Goal: Task Accomplishment & Management: Complete application form

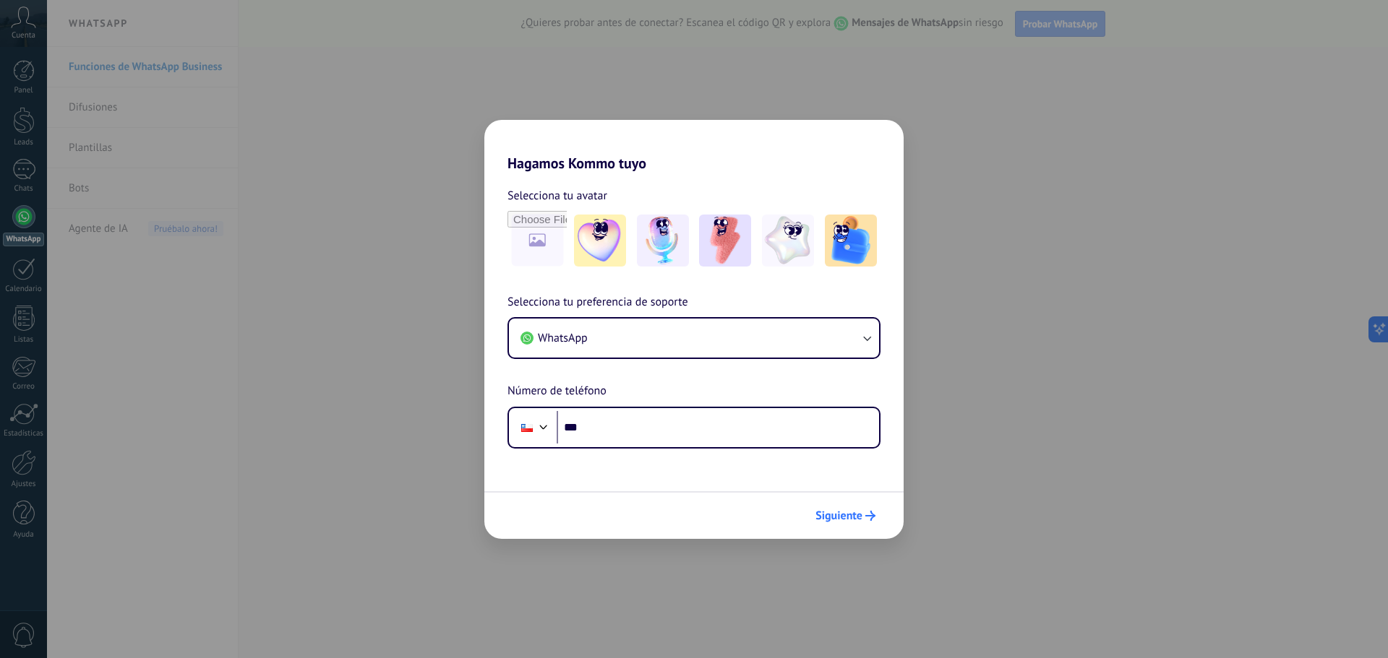
click at [825, 520] on span "Siguiente" at bounding box center [838, 516] width 47 height 10
click at [835, 520] on span "Siguiente" at bounding box center [838, 516] width 47 height 10
click at [836, 520] on span "Siguiente" at bounding box center [838, 516] width 47 height 10
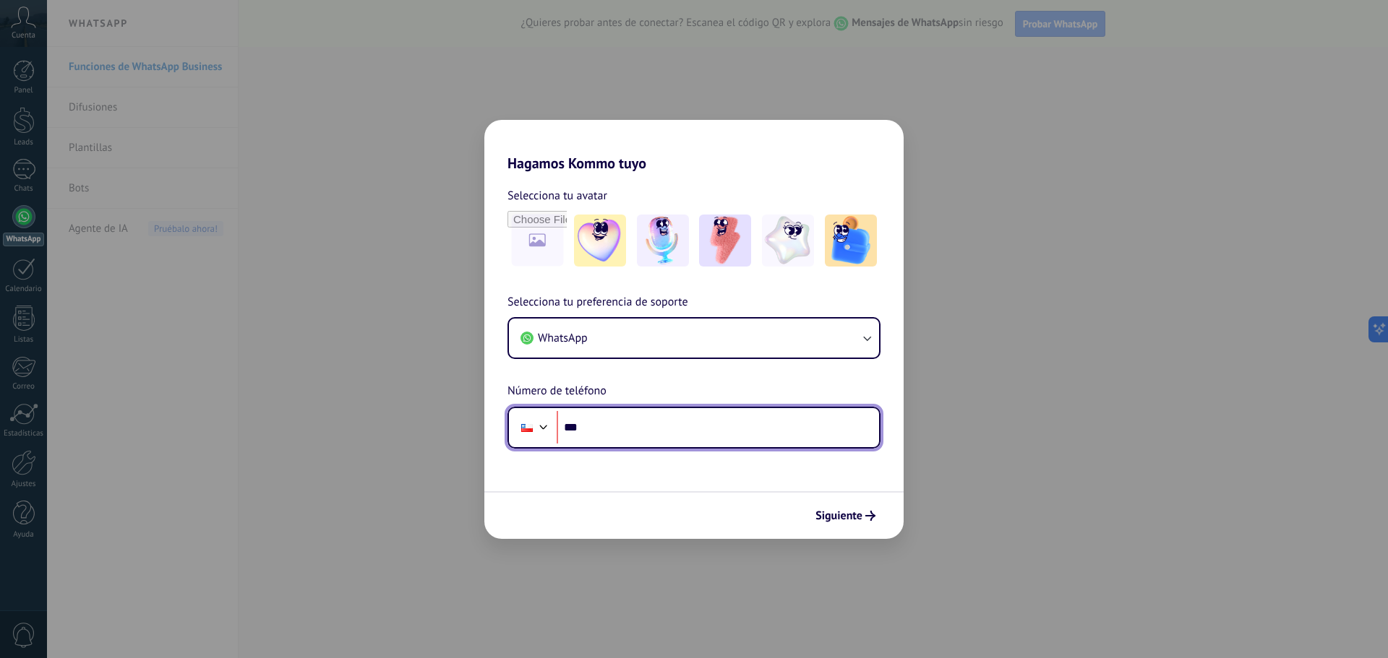
click at [635, 418] on input "***" at bounding box center [717, 427] width 322 height 33
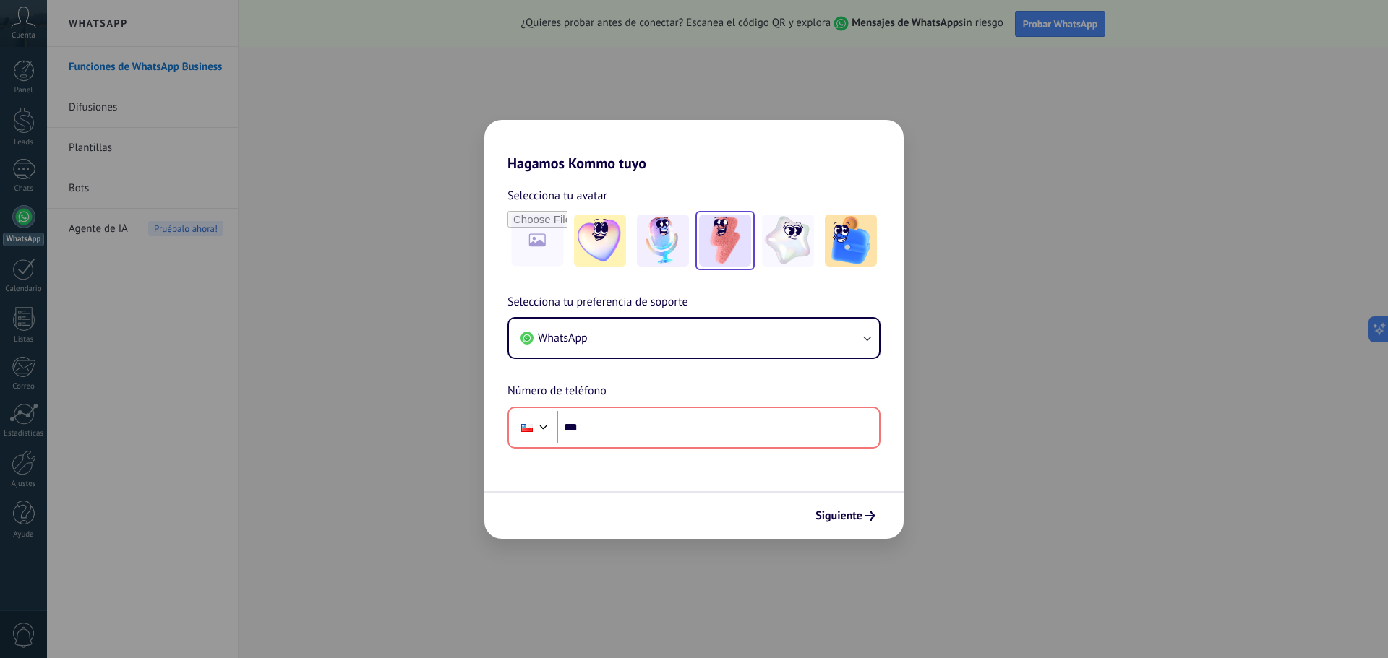
click at [742, 242] on img at bounding box center [725, 241] width 52 height 52
click at [851, 517] on span "Siguiente" at bounding box center [838, 516] width 47 height 10
click at [682, 327] on button "WhatsApp" at bounding box center [694, 338] width 370 height 39
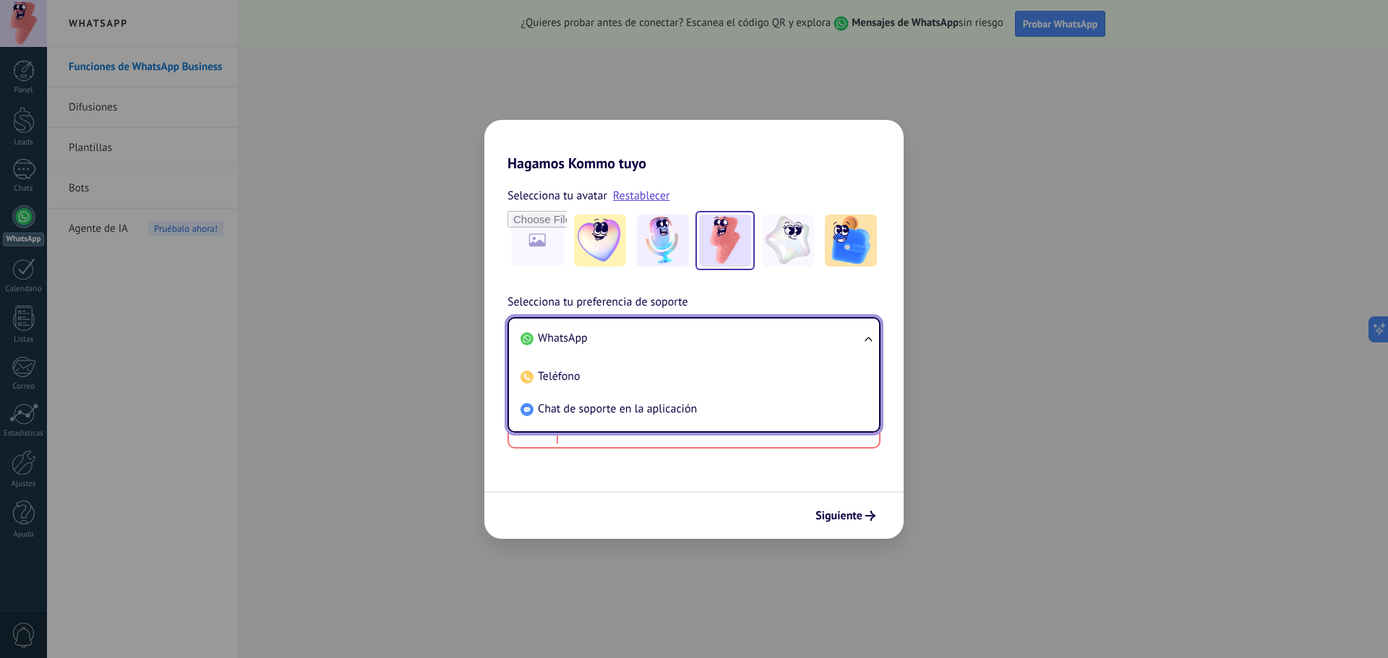
click at [628, 293] on span "Selecciona tu preferencia de soporte" at bounding box center [597, 302] width 181 height 19
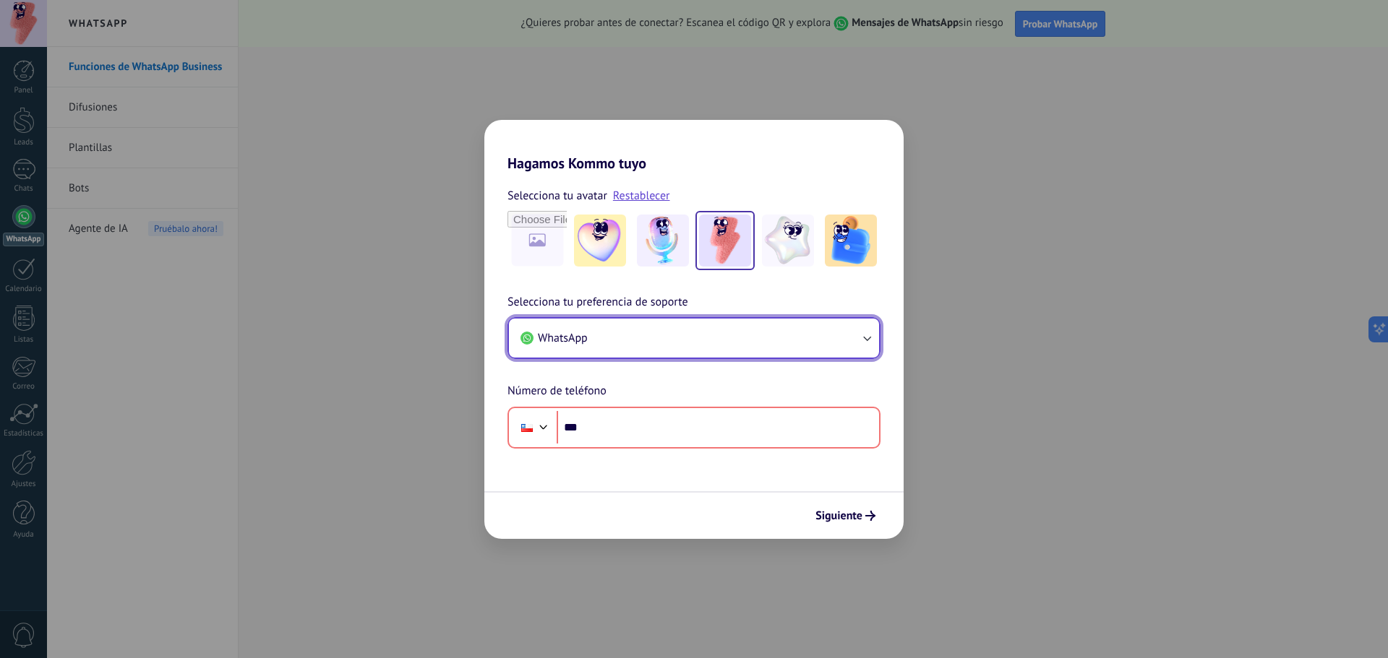
click at [554, 348] on button "WhatsApp" at bounding box center [694, 338] width 370 height 39
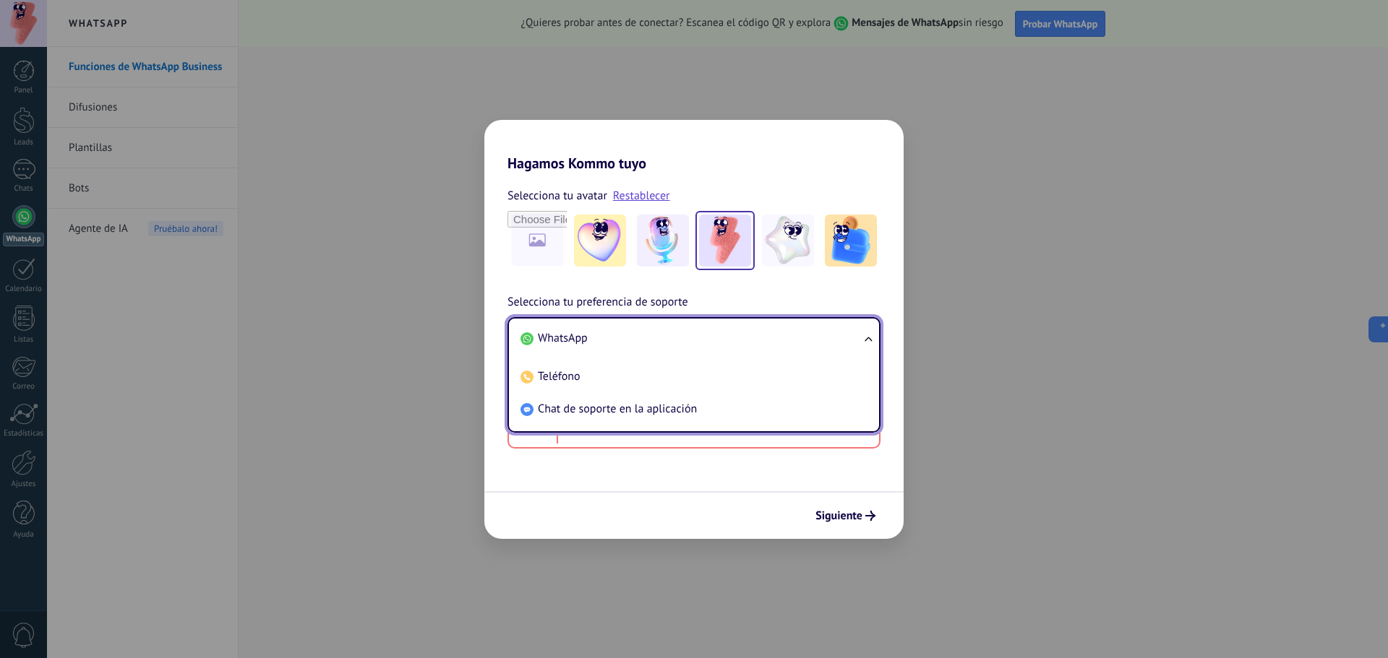
click at [598, 376] on li "Teléfono" at bounding box center [691, 377] width 353 height 33
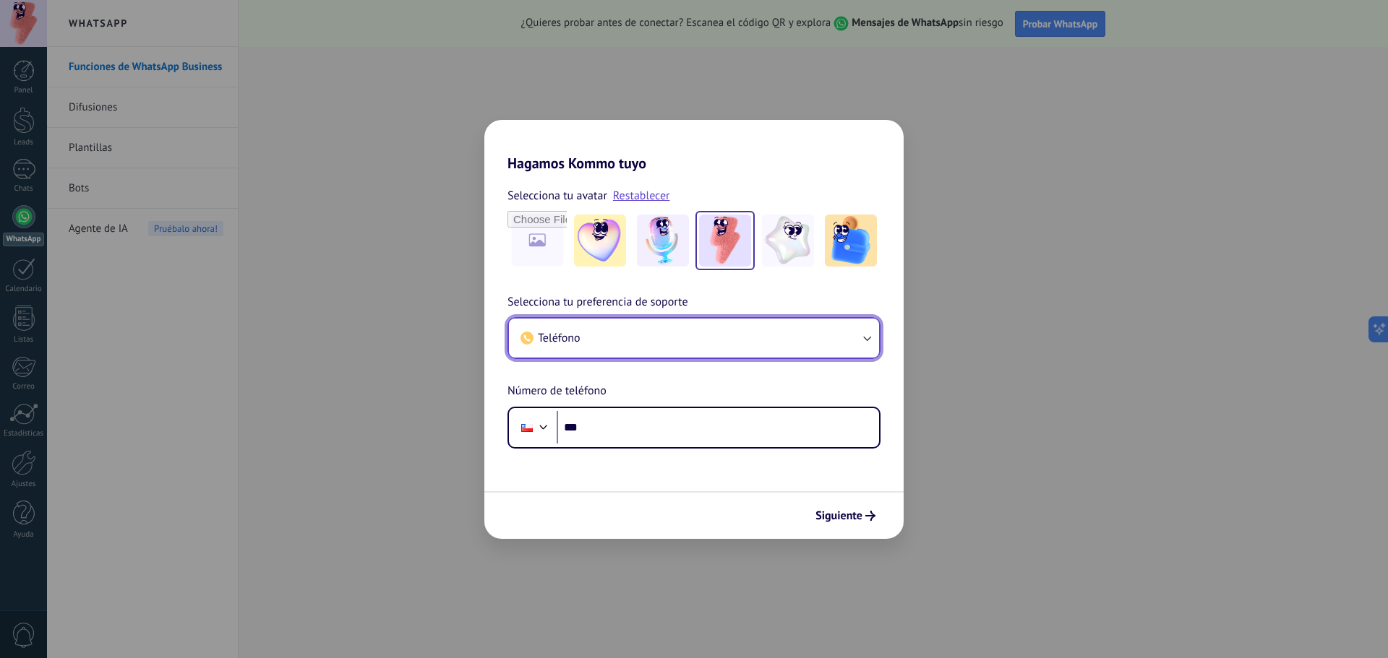
click at [623, 329] on button "Teléfono" at bounding box center [694, 338] width 370 height 39
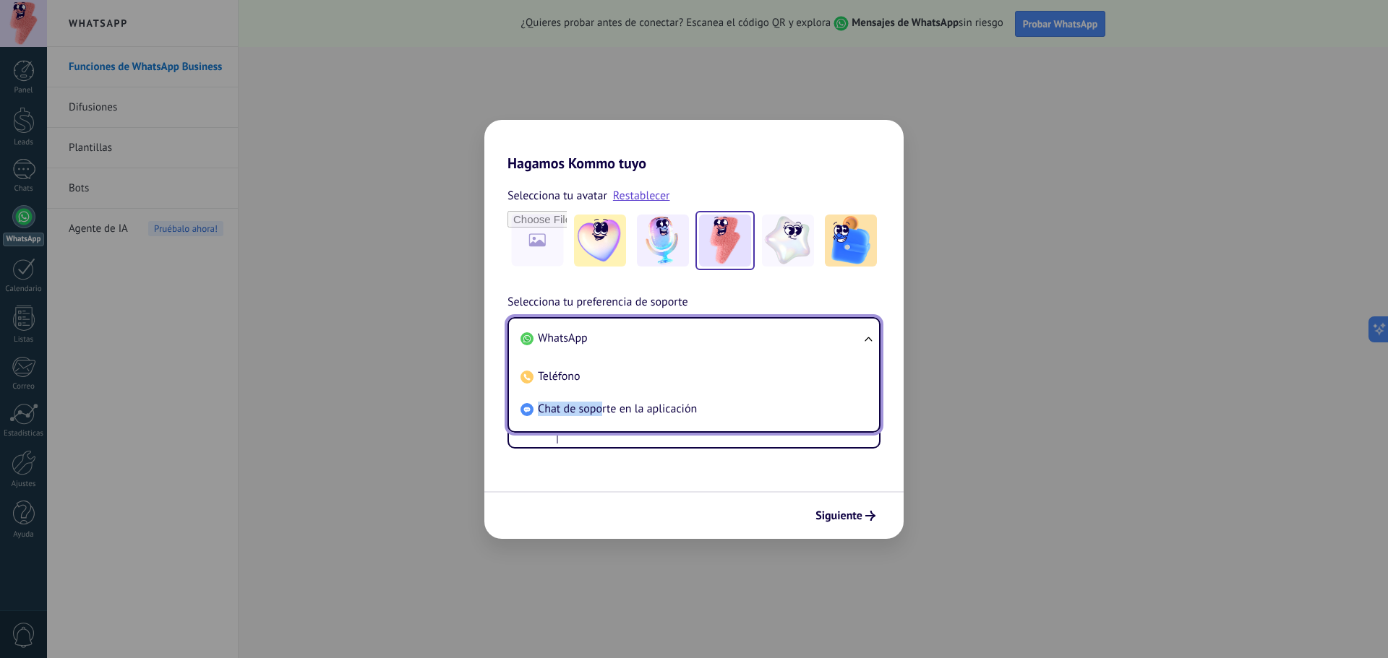
click at [600, 403] on span "Chat de soporte en la aplicación" at bounding box center [617, 409] width 159 height 14
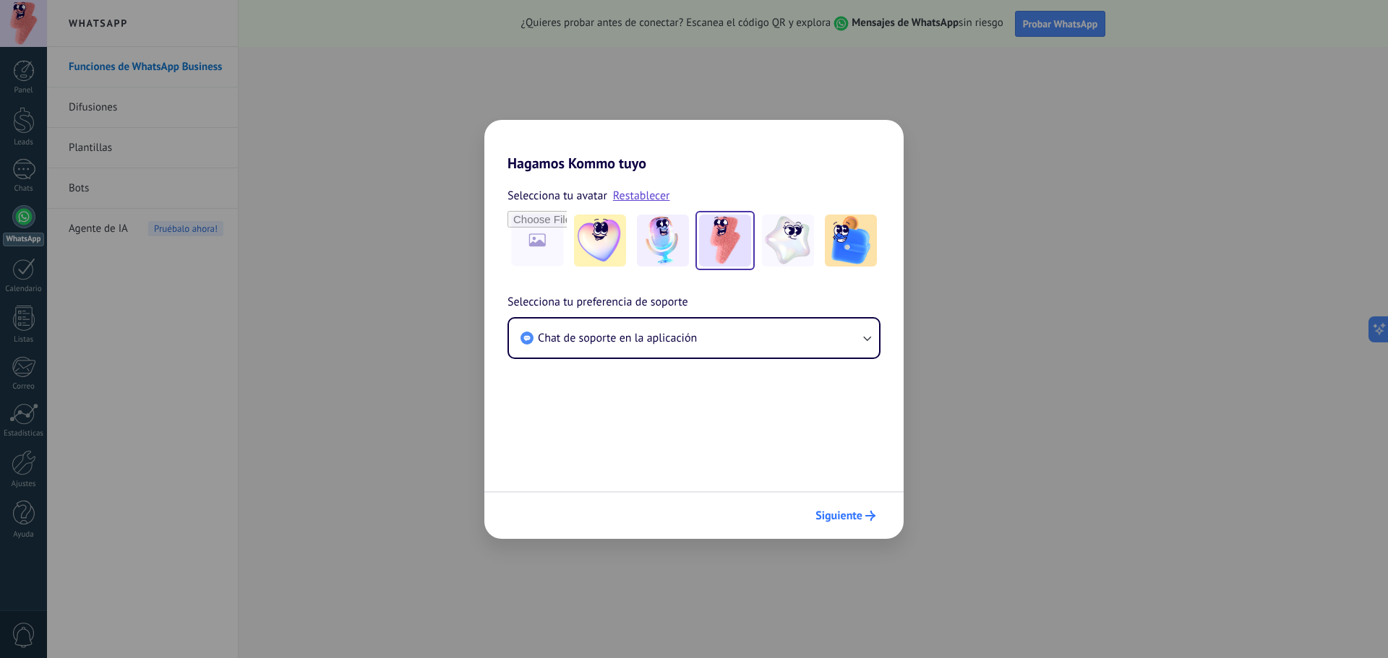
click at [841, 508] on button "Siguiente" at bounding box center [845, 516] width 73 height 25
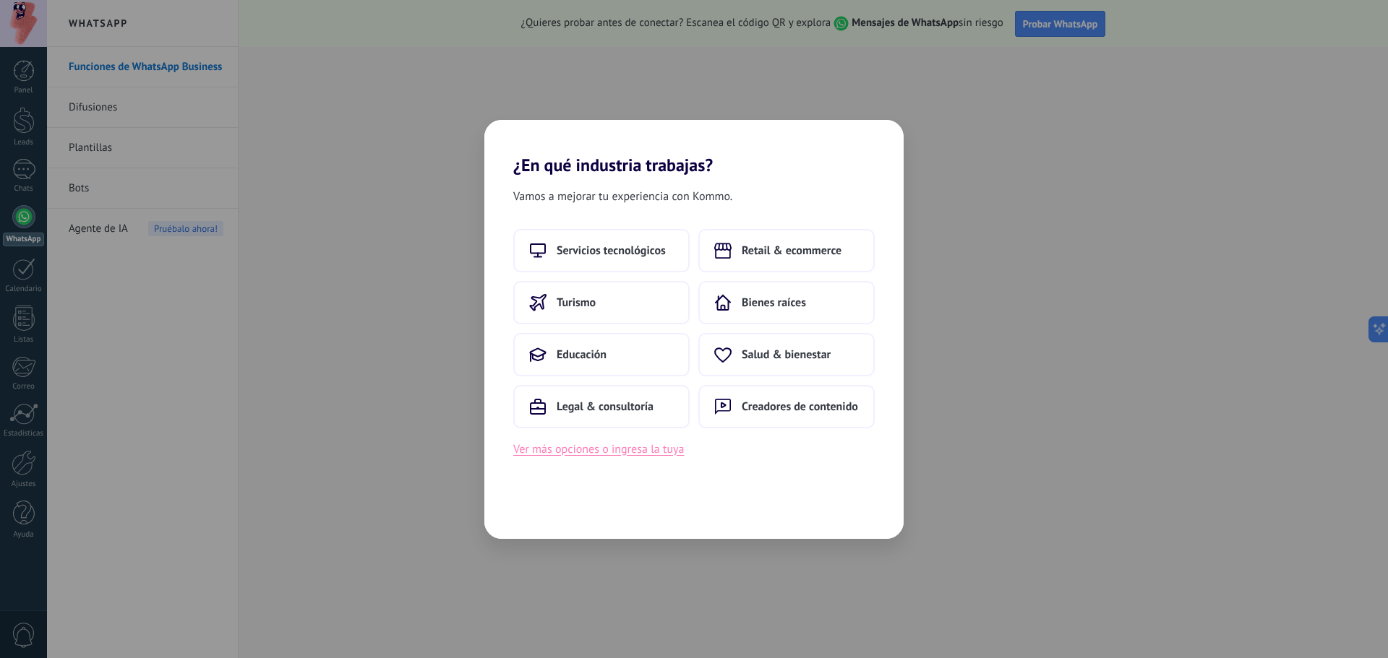
click at [644, 454] on button "Ver más opciones o ingresa la tuya" at bounding box center [598, 449] width 171 height 19
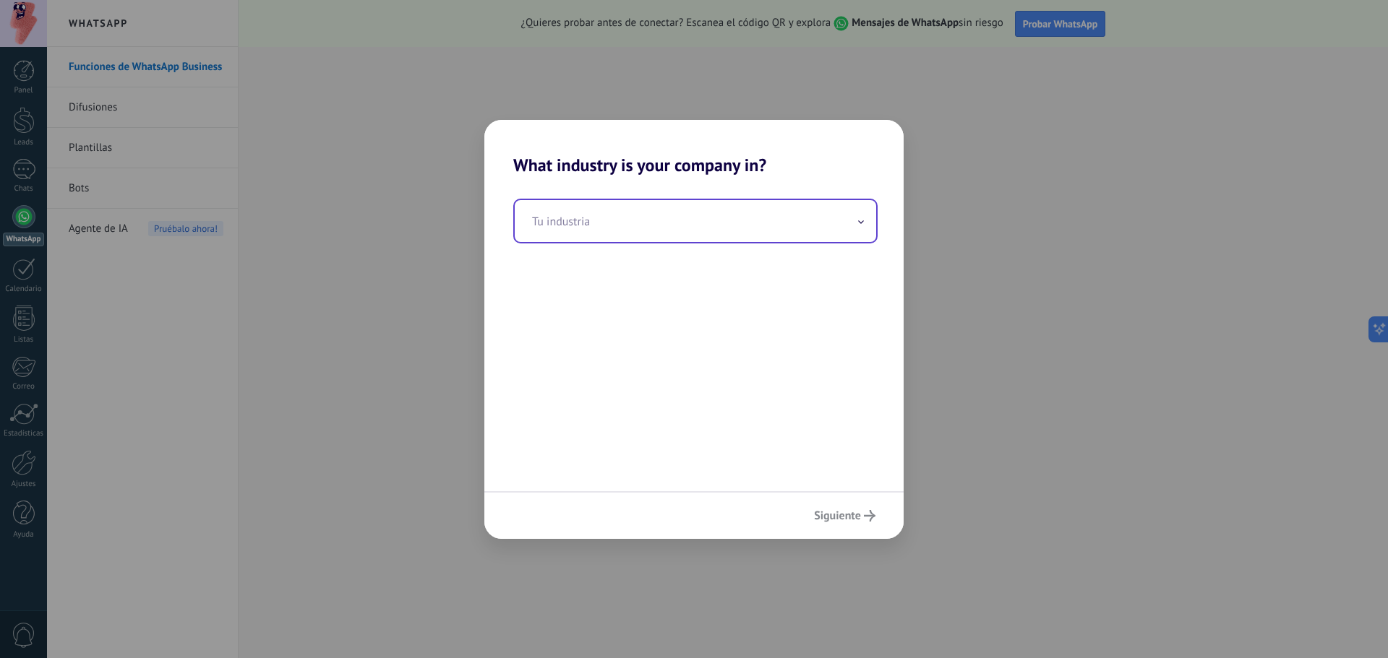
click at [633, 212] on input "text" at bounding box center [695, 221] width 361 height 42
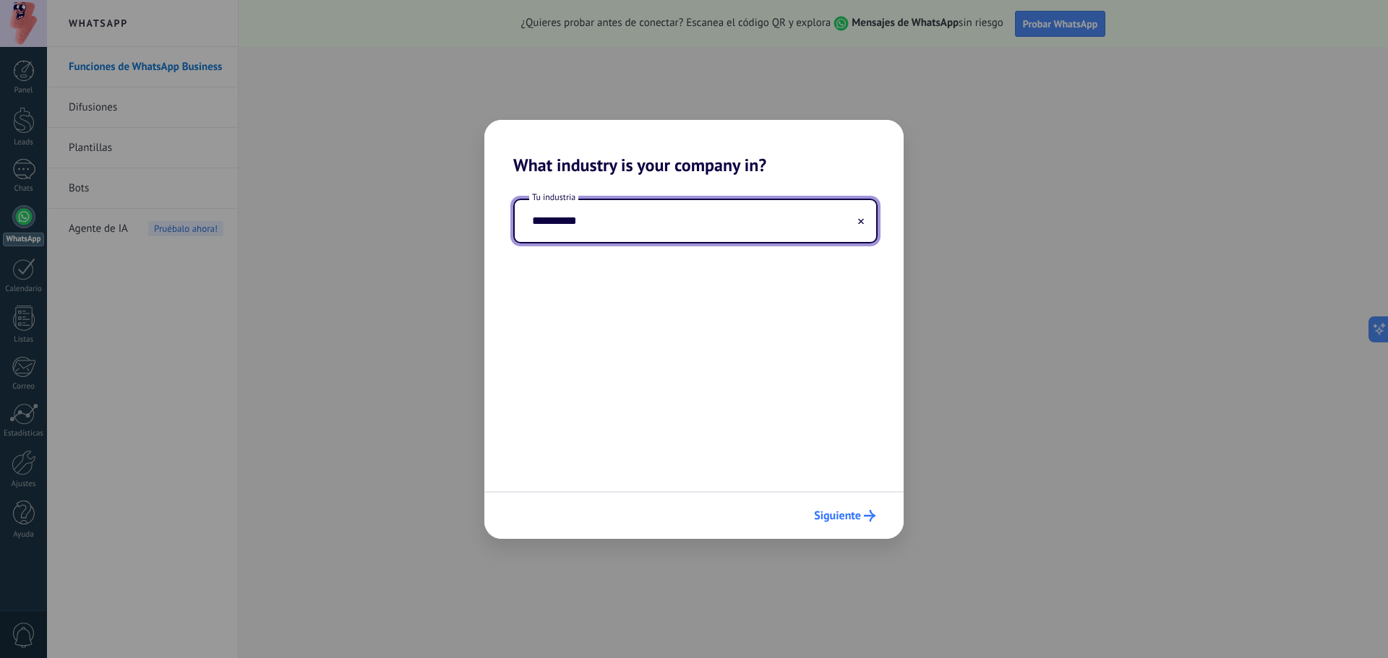
type input "**********"
click at [851, 521] on span "Siguiente" at bounding box center [837, 516] width 47 height 10
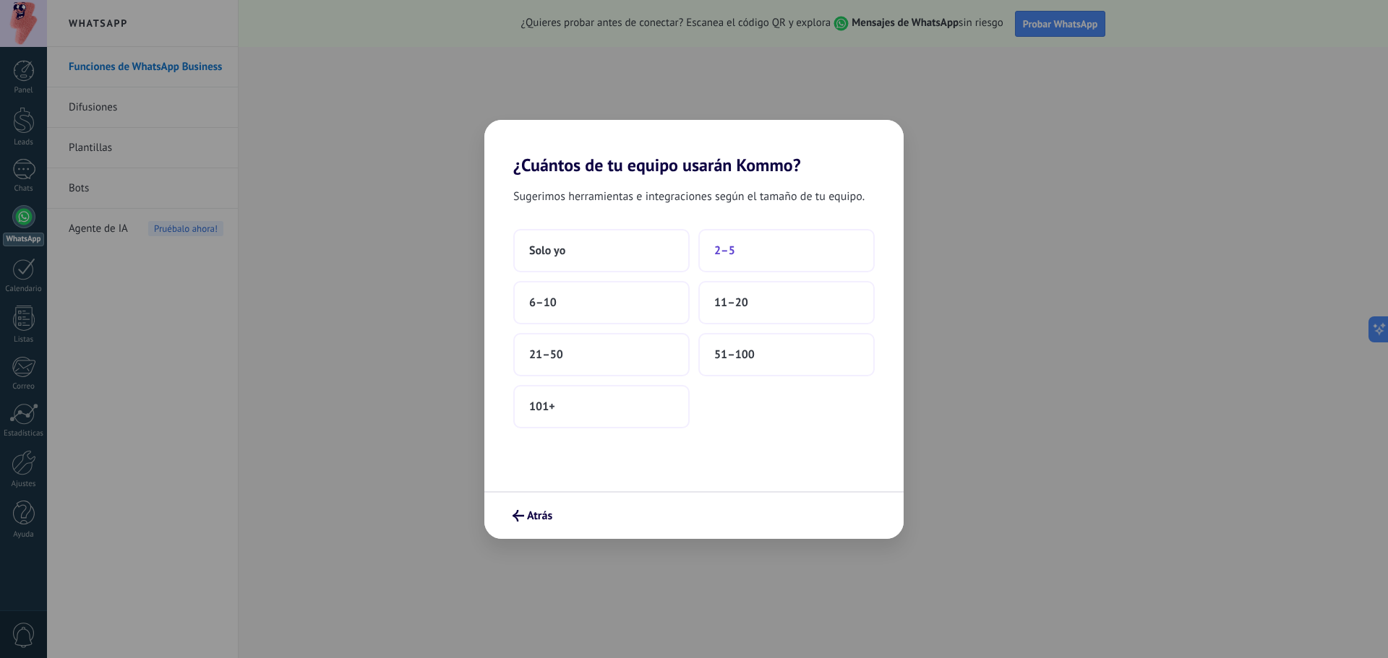
click at [731, 253] on span "2–5" at bounding box center [724, 251] width 21 height 14
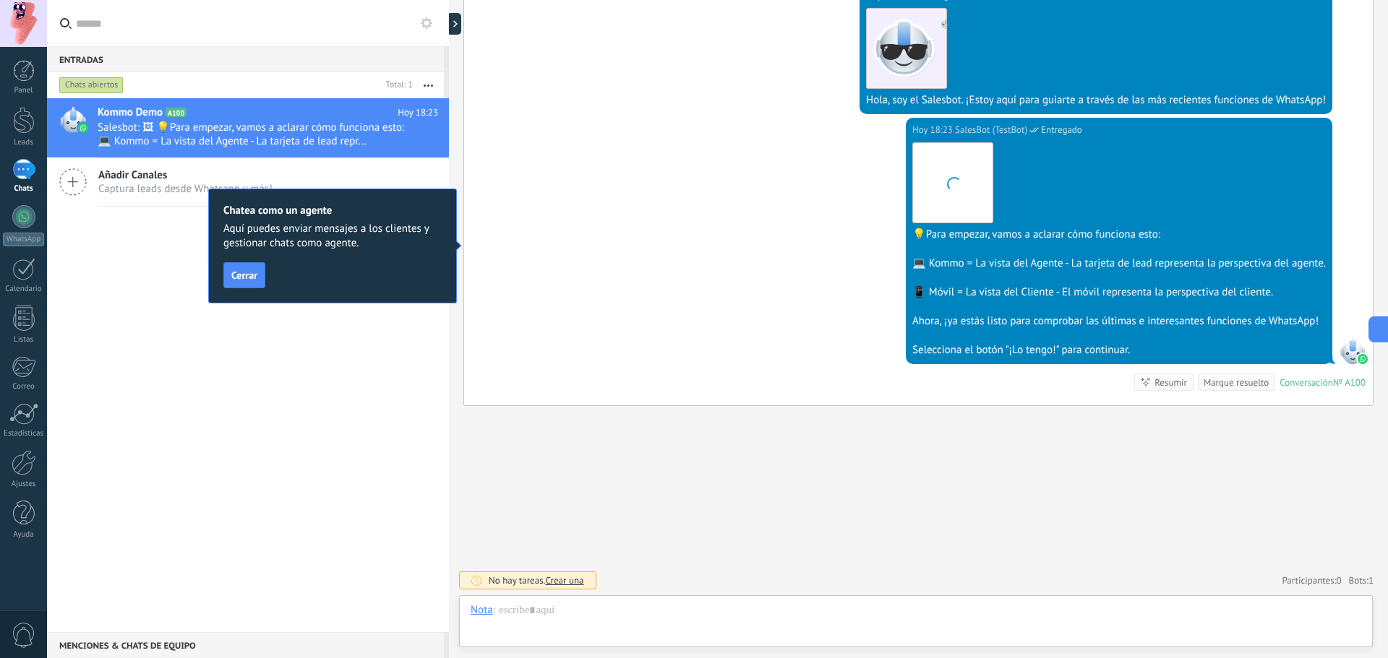
scroll to position [22, 0]
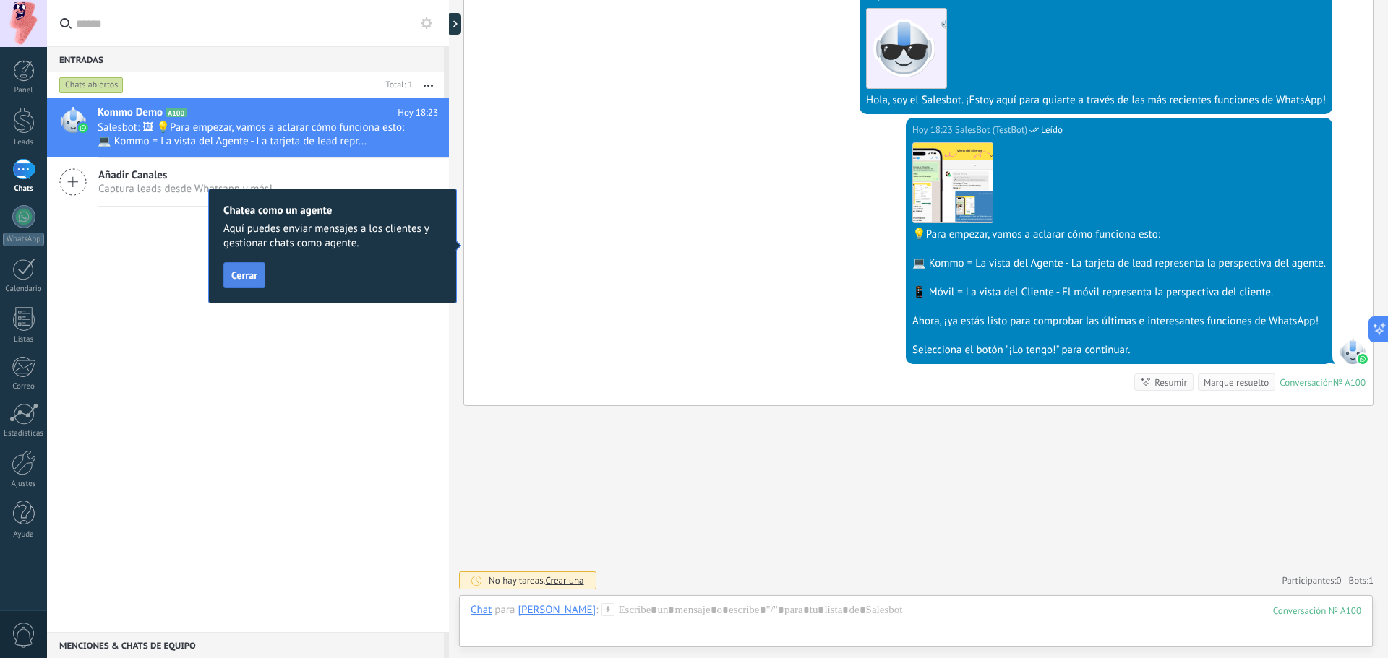
click at [239, 284] on button "Cerrar" at bounding box center [244, 275] width 42 height 26
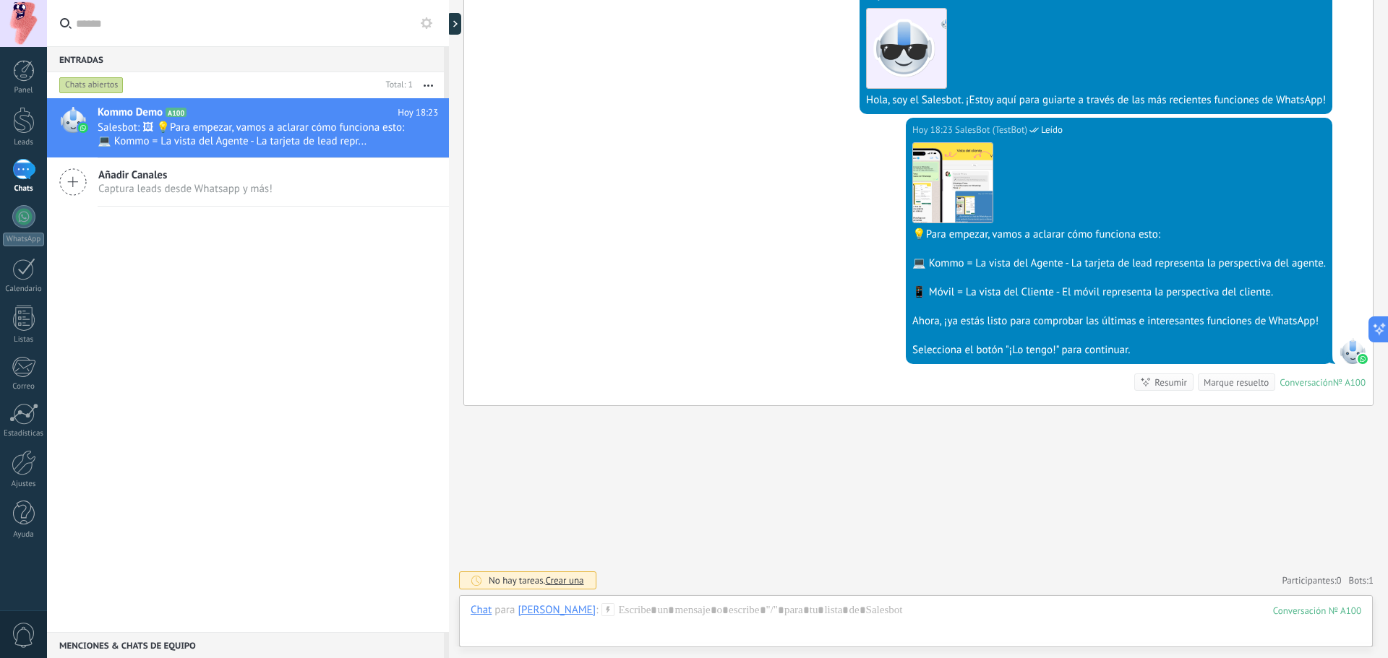
click at [541, 176] on div "[DATE] 18:23 SalesBot (TestBot) Leído Descargar 💡Para empezar, vamos a aclarar …" at bounding box center [918, 262] width 908 height 288
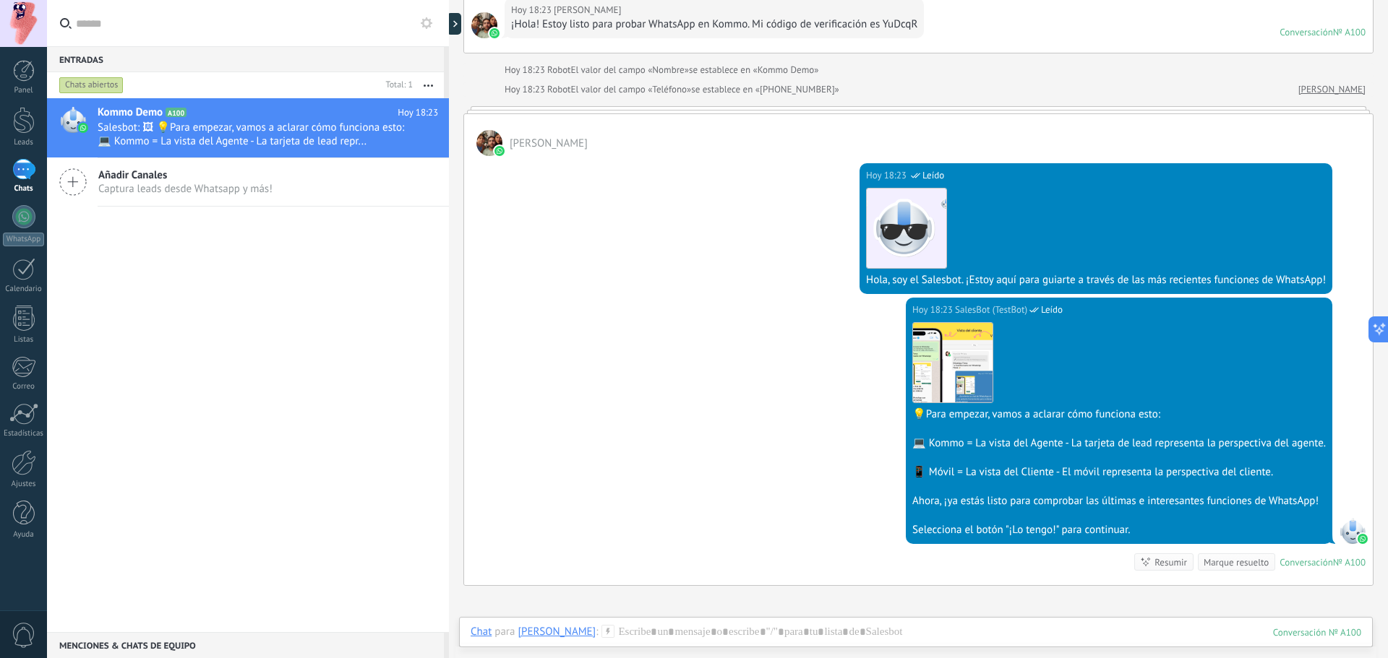
scroll to position [0, 0]
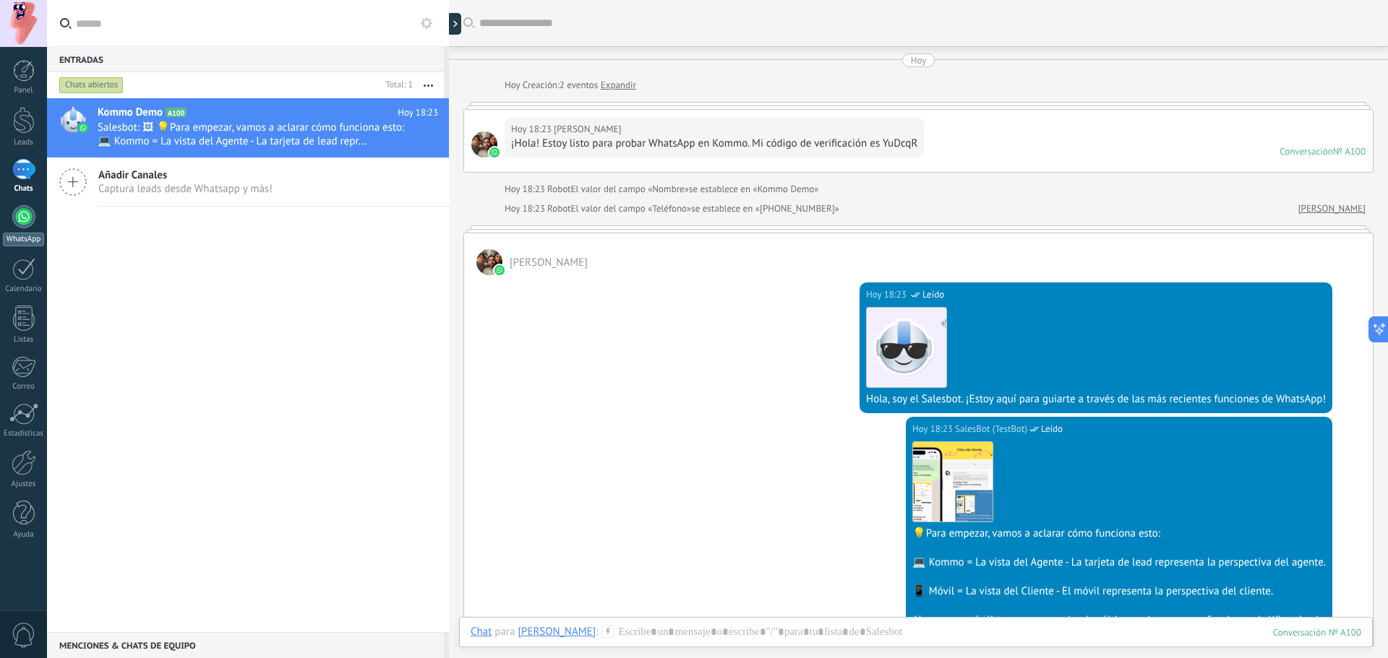
click at [25, 218] on div at bounding box center [23, 216] width 23 height 23
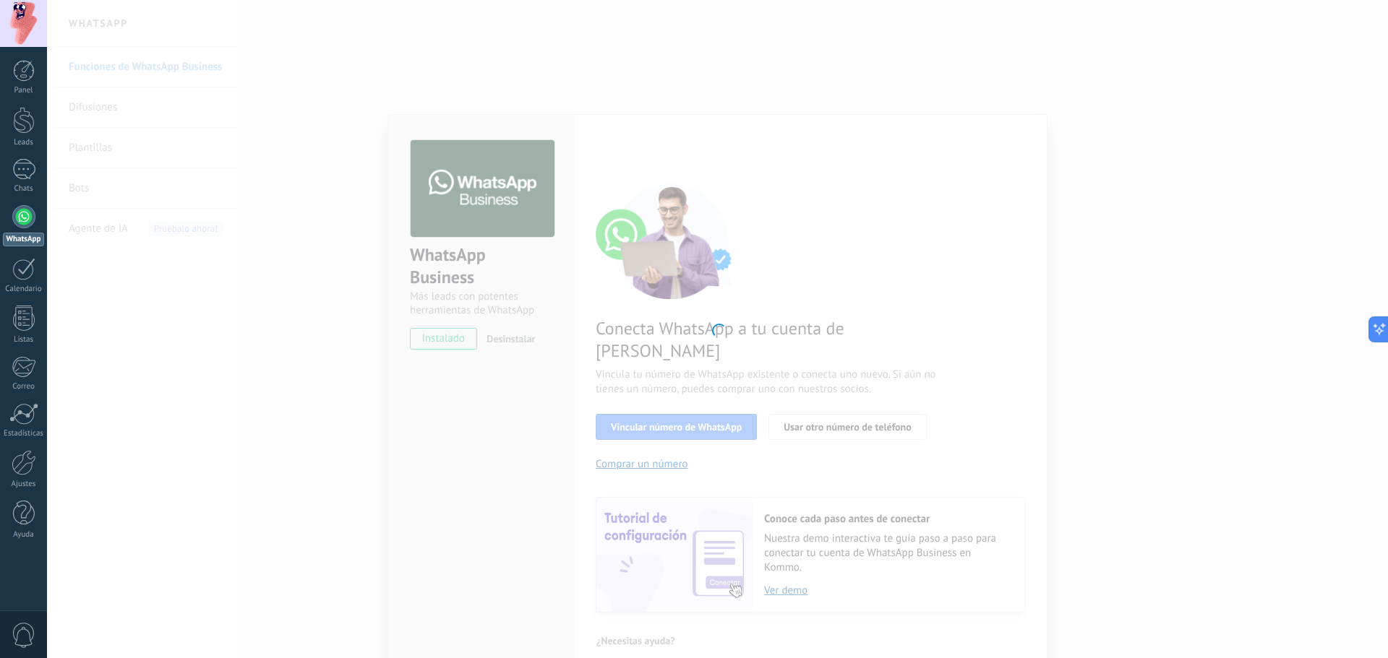
click at [369, 380] on div at bounding box center [717, 329] width 1341 height 658
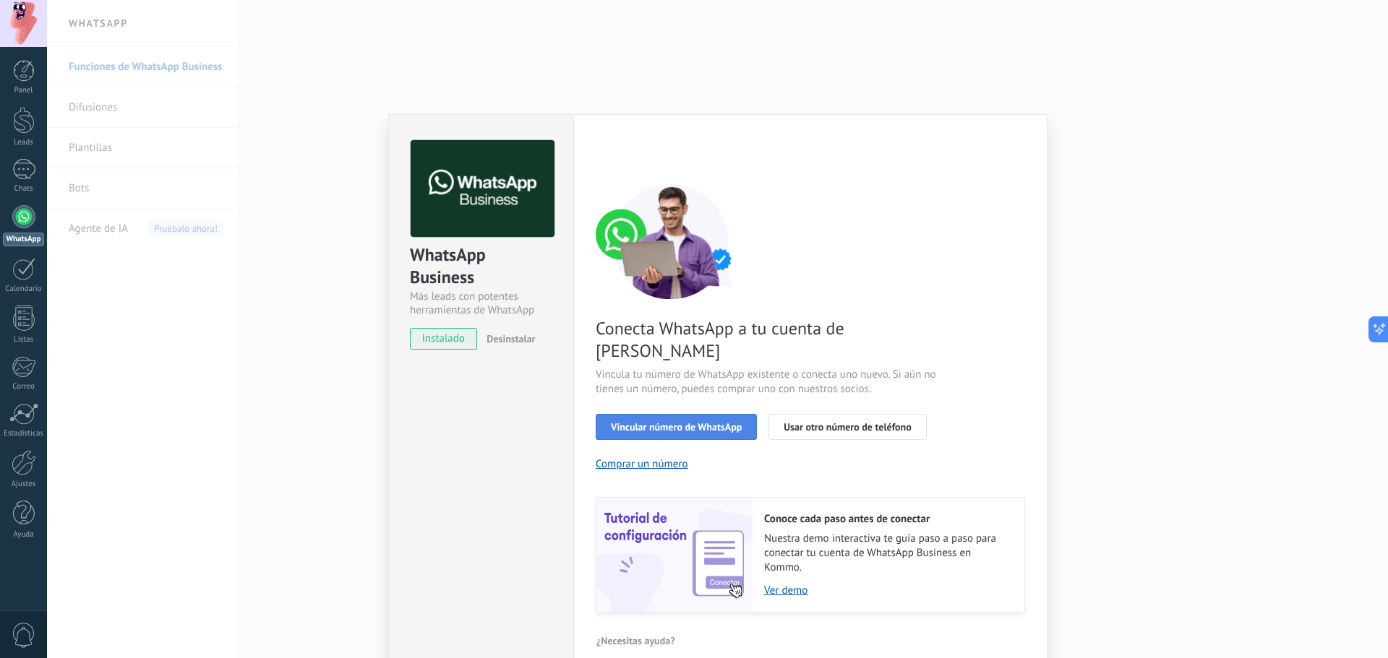
click at [648, 414] on button "Vincular número de WhatsApp" at bounding box center [676, 427] width 161 height 26
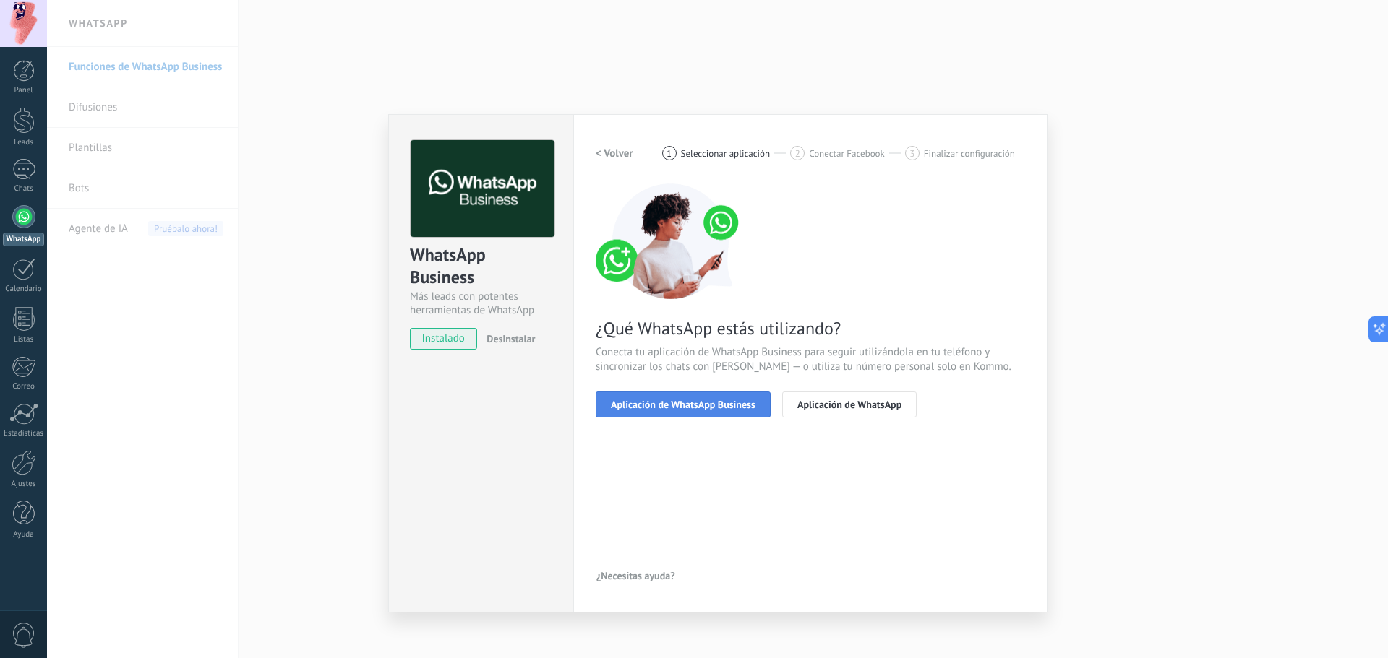
click at [682, 400] on span "Aplicación de WhatsApp Business" at bounding box center [683, 405] width 145 height 10
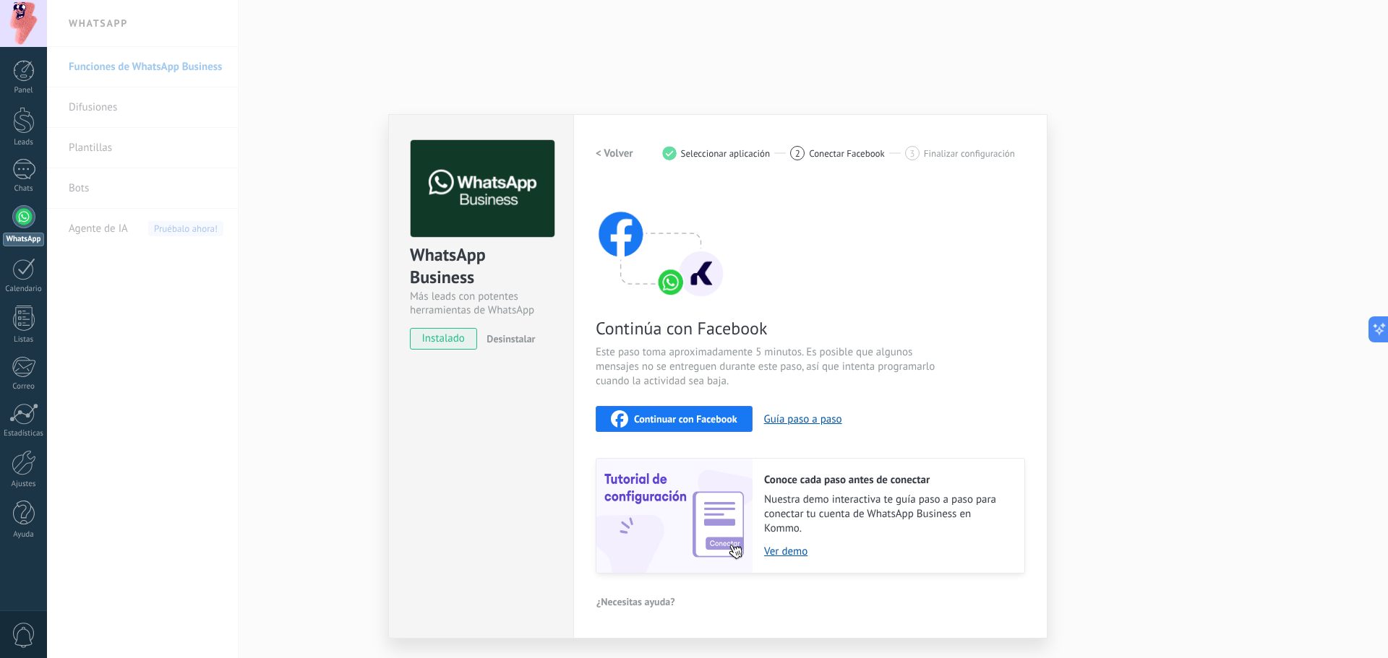
click at [211, 110] on div "WhatsApp Business Más leads con potentes herramientas de WhatsApp instalado Des…" at bounding box center [717, 329] width 1341 height 658
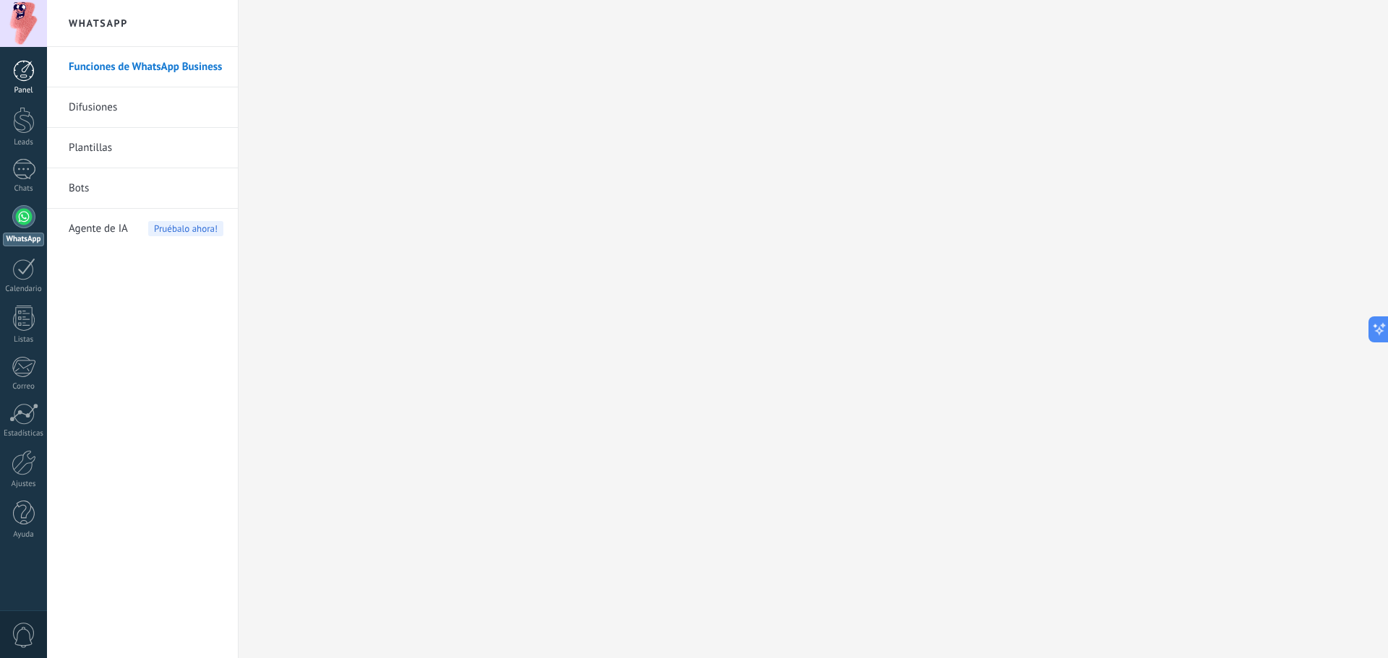
click at [28, 74] on div at bounding box center [24, 71] width 22 height 22
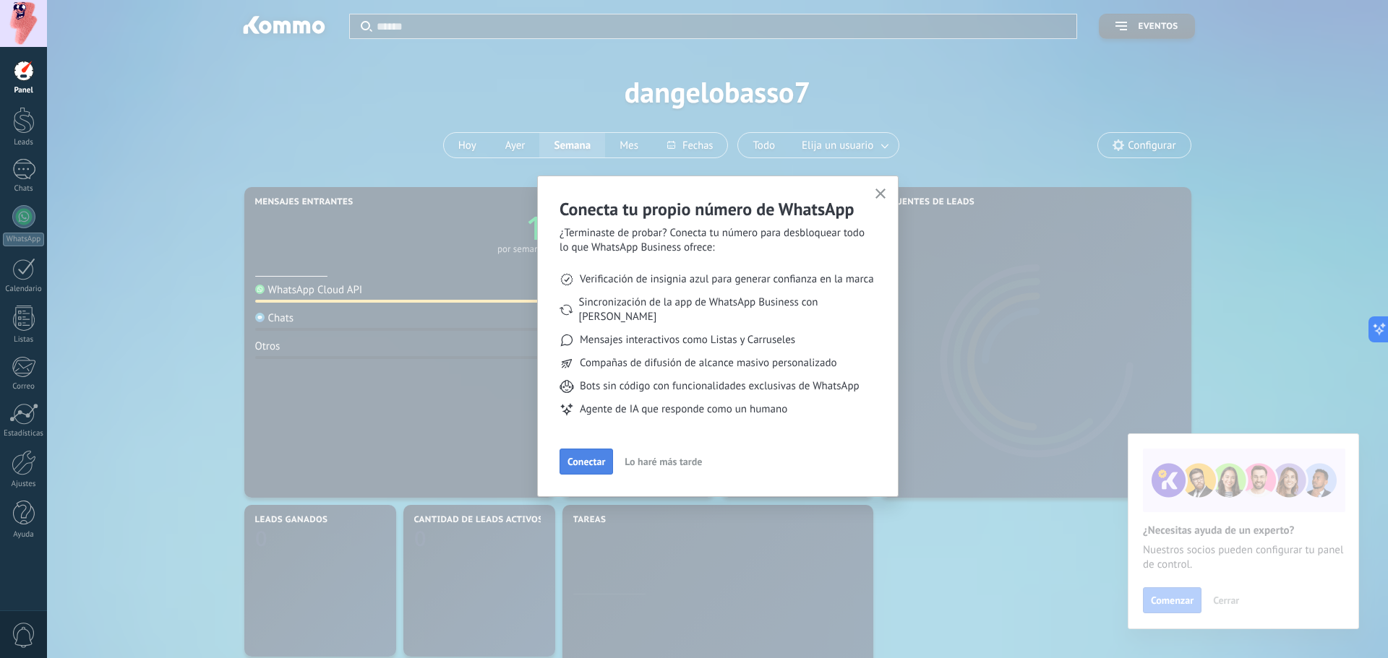
click at [580, 458] on button "Conectar" at bounding box center [585, 462] width 53 height 26
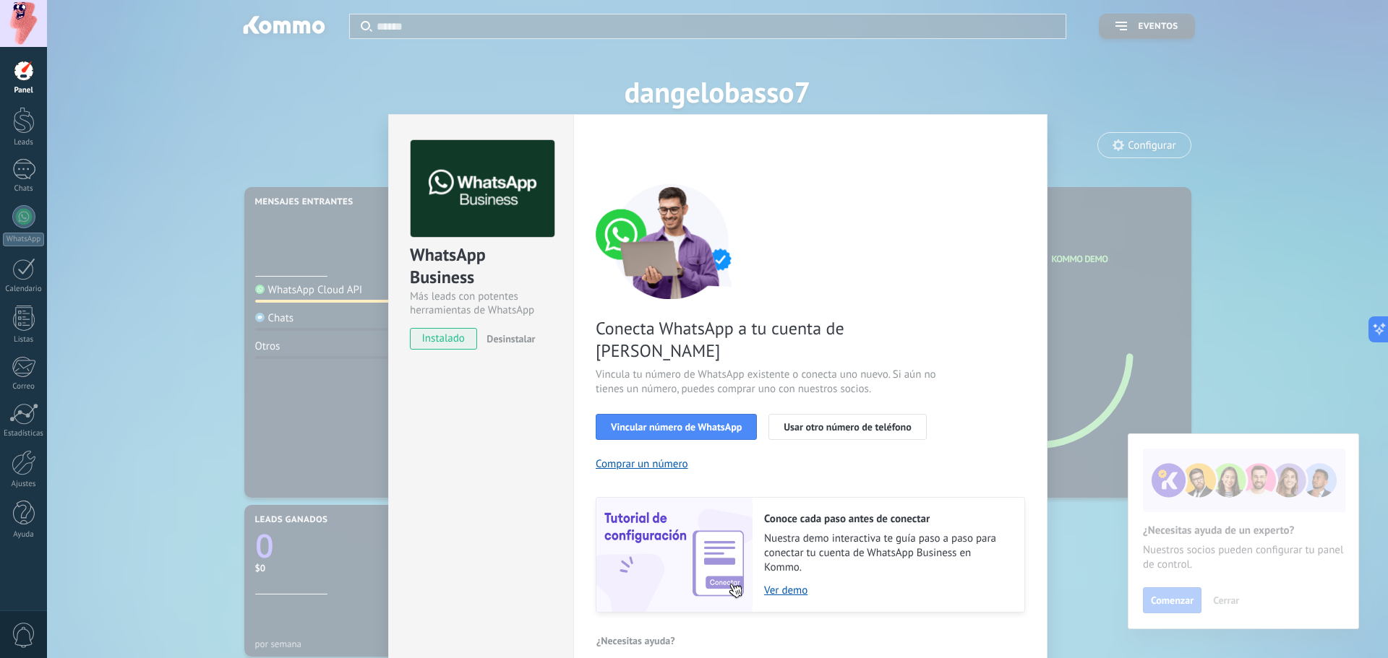
click at [1185, 143] on div "WhatsApp Business Más leads con potentes herramientas de WhatsApp instalado Des…" at bounding box center [717, 329] width 1341 height 658
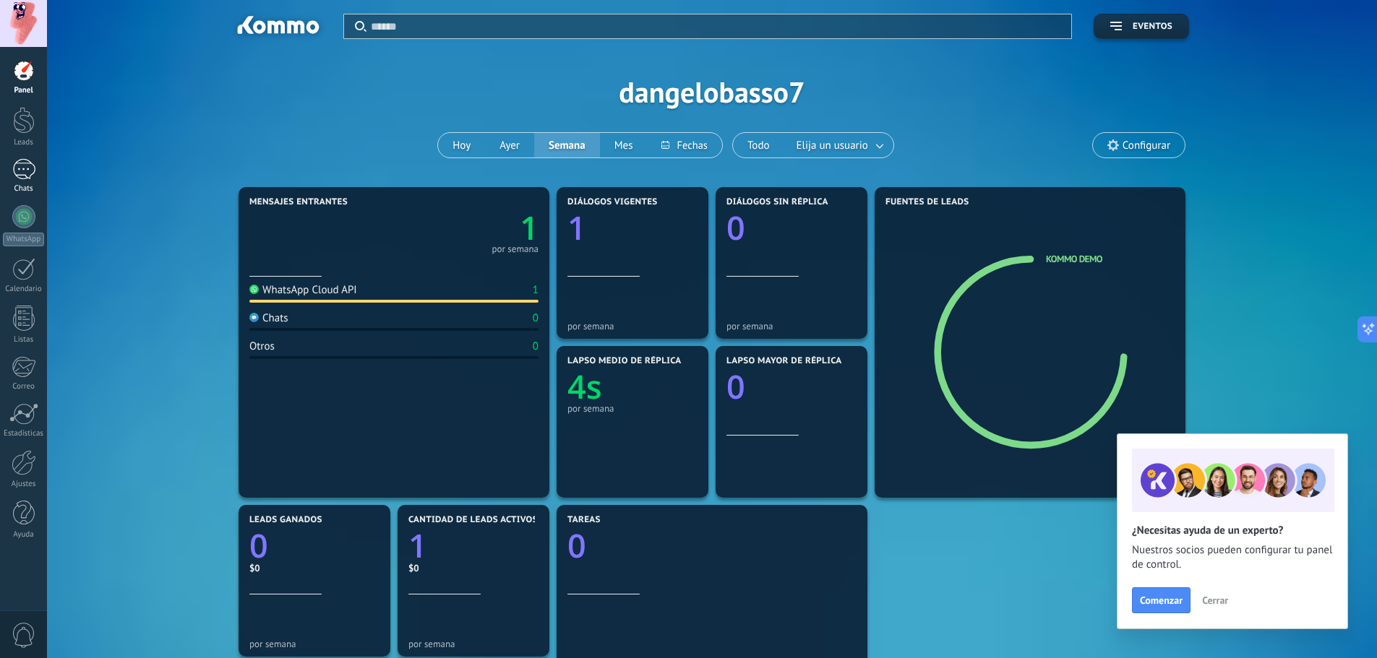
click at [22, 174] on div "1" at bounding box center [23, 169] width 23 height 21
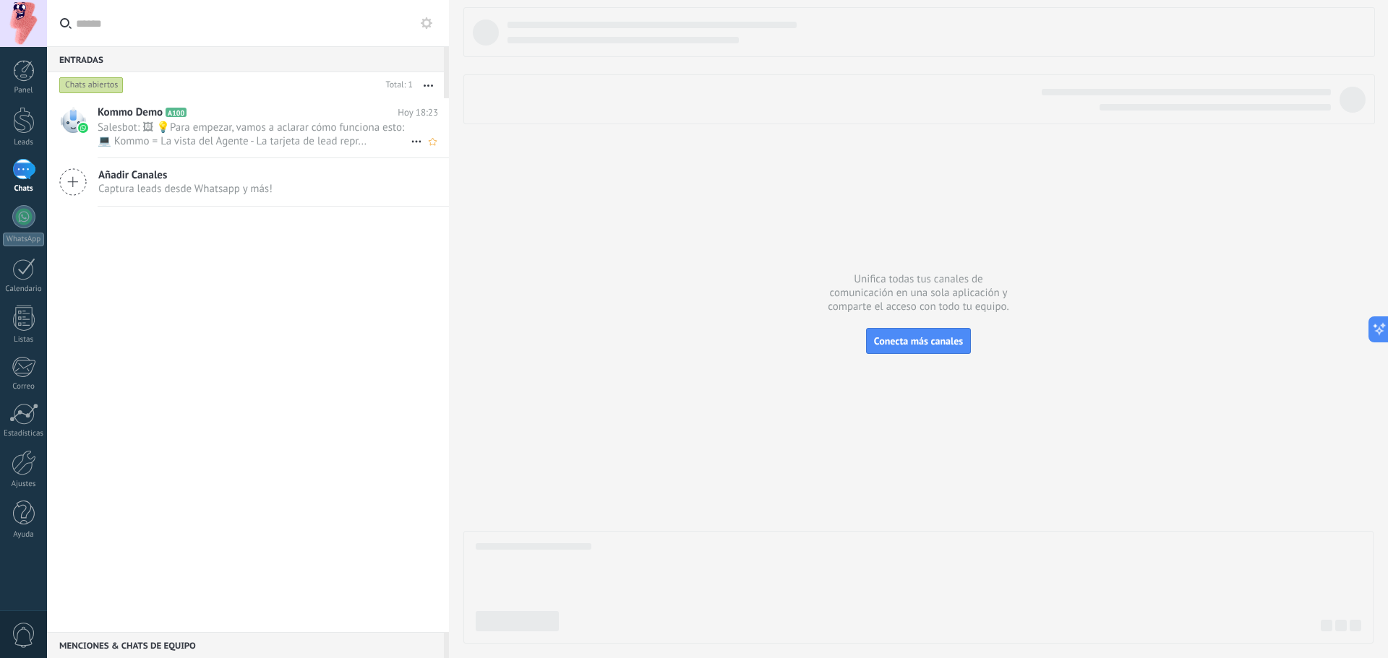
click at [326, 132] on span "Salesbot: 🖼 💡Para empezar, vamos a aclarar cómo funciona esto: 💻 Kommo = La vis…" at bounding box center [254, 134] width 313 height 27
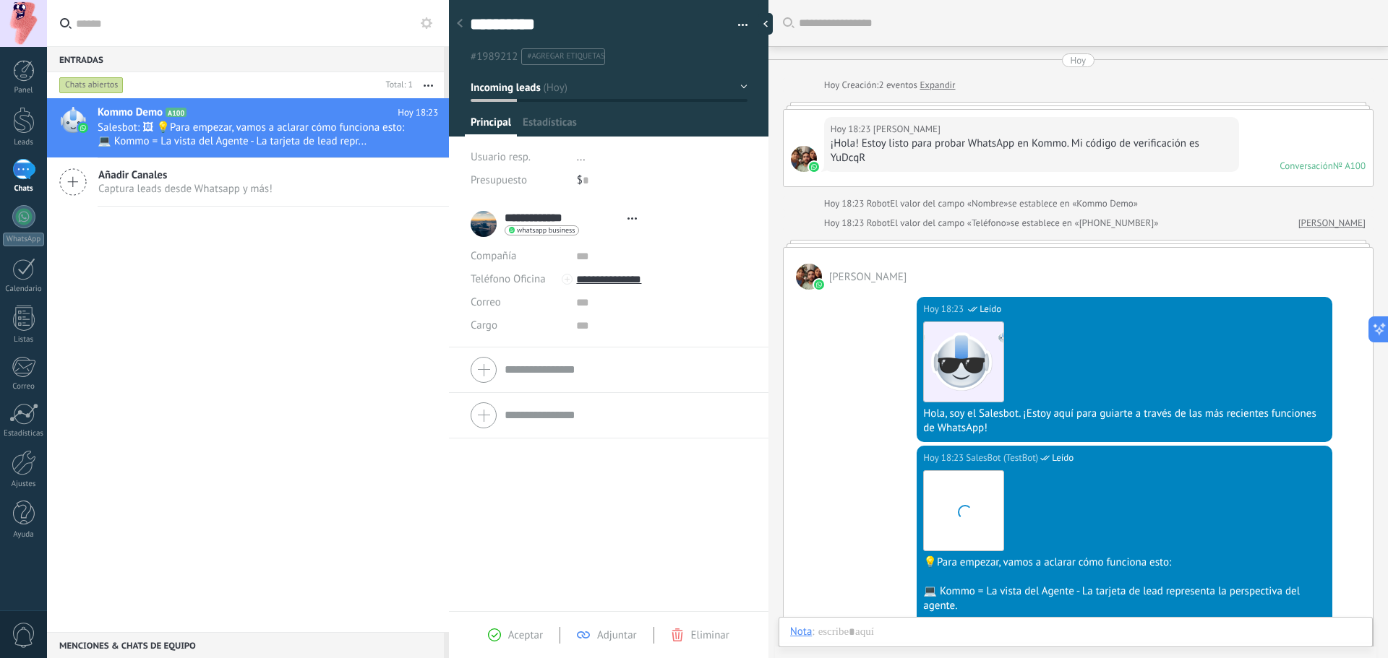
scroll to position [275, 0]
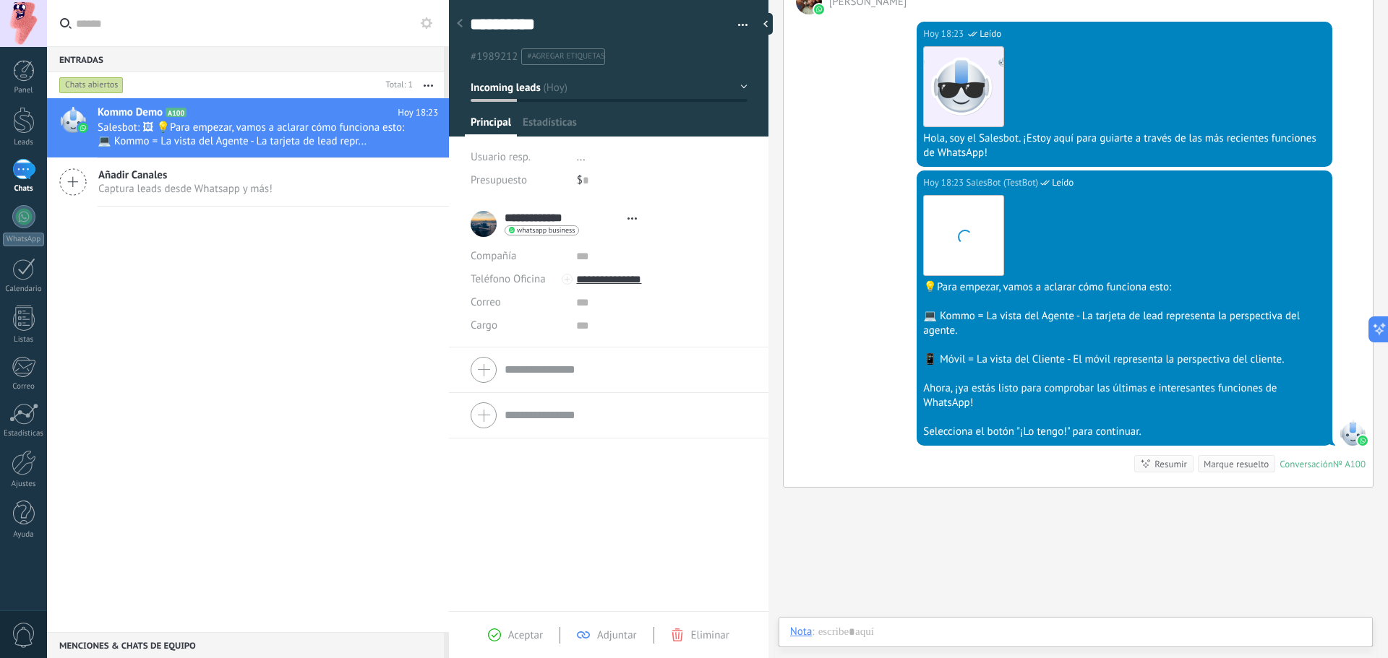
type textarea "**********"
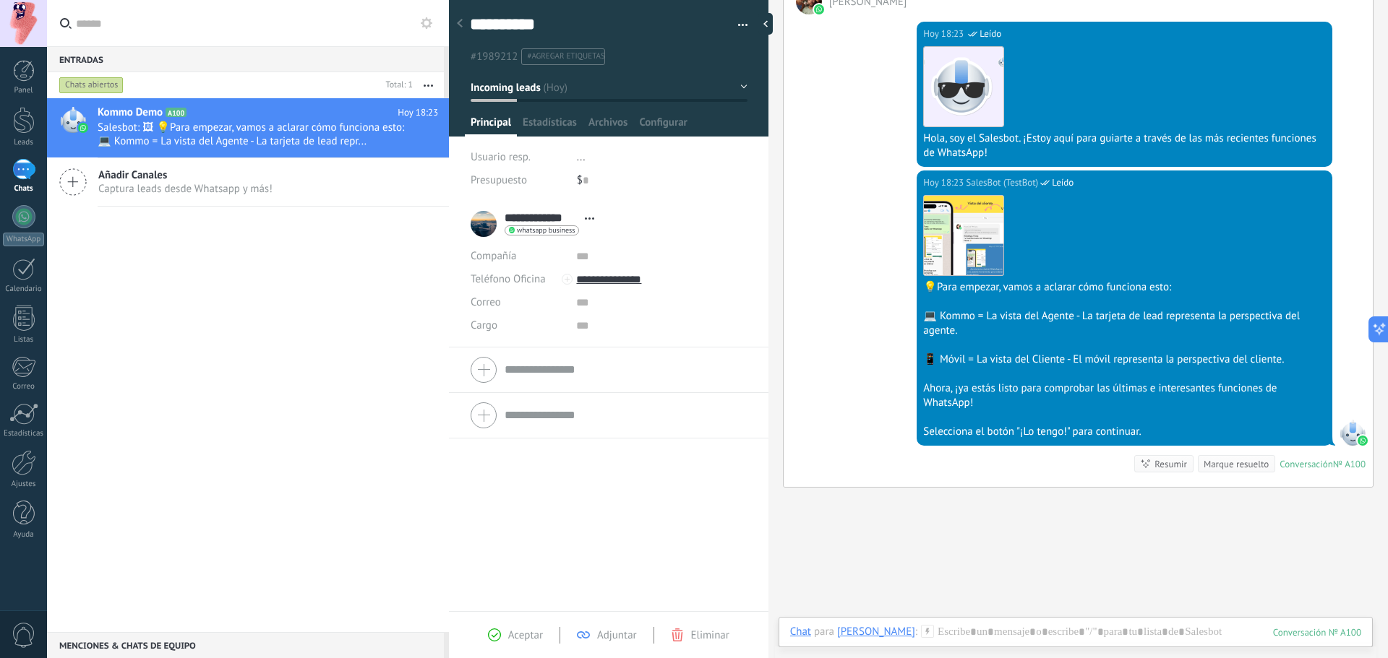
click at [478, 225] on div "**********" at bounding box center [535, 224] width 131 height 36
click at [537, 230] on span "whatsapp business" at bounding box center [546, 230] width 58 height 7
click at [579, 226] on div at bounding box center [694, 329] width 1388 height 658
drag, startPoint x: 527, startPoint y: 223, endPoint x: 583, endPoint y: 223, distance: 56.4
click at [567, 223] on div "**********" at bounding box center [535, 224] width 131 height 36
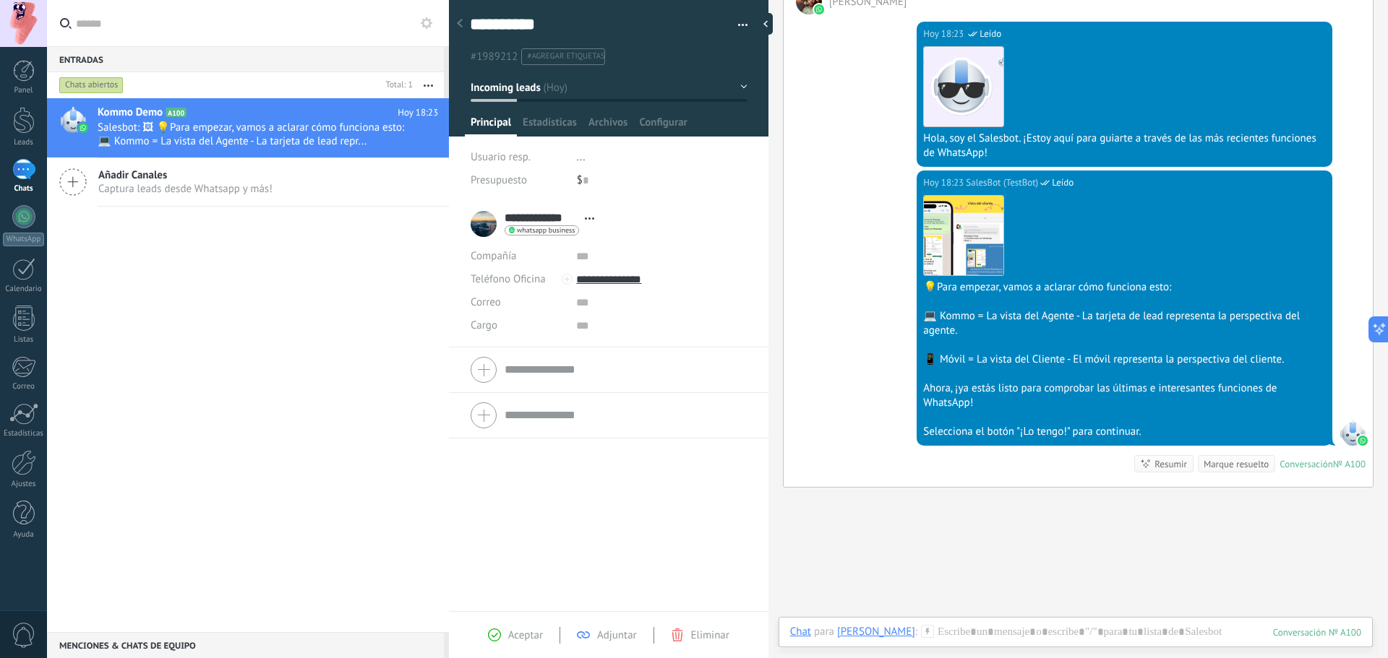
click at [593, 223] on span "Abrir detalle Copie el nombre Desatar Contacto principal" at bounding box center [589, 218] width 24 height 11
click at [717, 199] on div "Usuario resp. ... Presupuesto $ 0" at bounding box center [608, 174] width 277 height 56
drag, startPoint x: 551, startPoint y: 219, endPoint x: 444, endPoint y: 204, distance: 108.0
click at [452, 204] on div "Entradas 0 Chats abiertos Total: 1 Silenciar Acciones múltiples Ordenar Más rec…" at bounding box center [694, 329] width 1388 height 658
click at [361, 233] on div "Kommo Demo A100 [DATE] 18:23 Salesbot: 🖼 💡Para empezar, vamos a aclarar cómo fu…" at bounding box center [248, 365] width 402 height 534
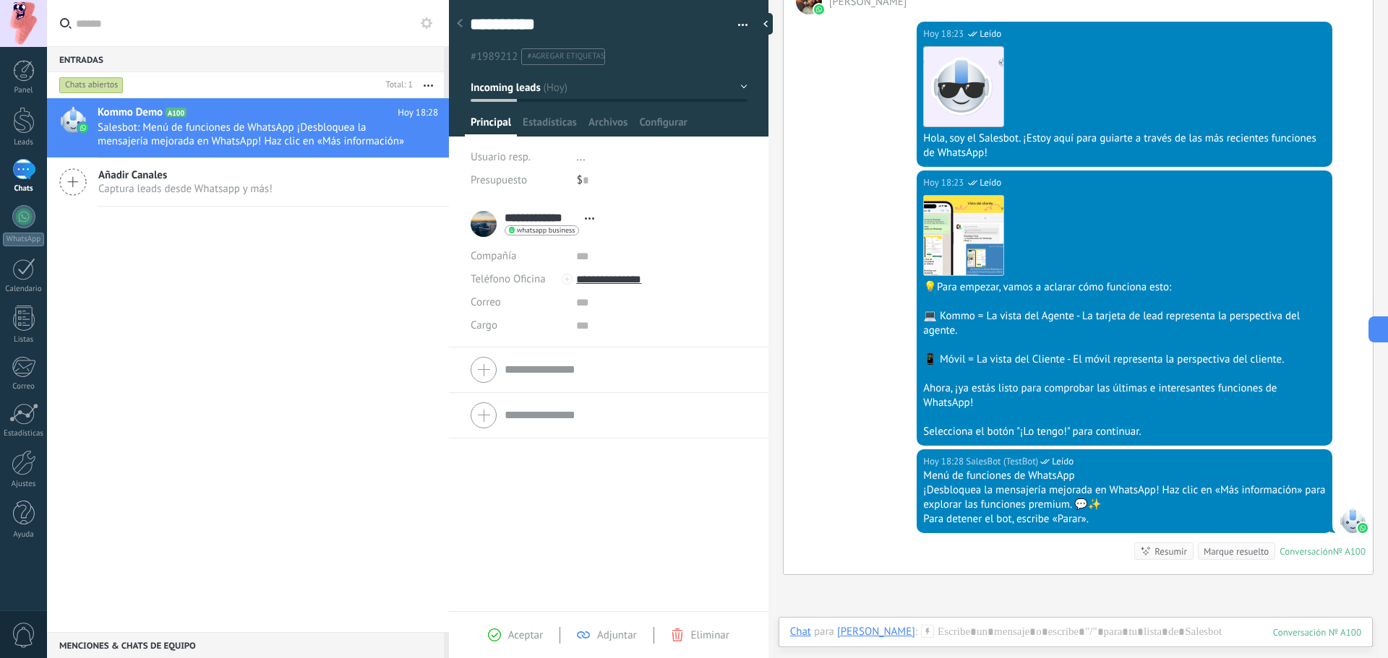
scroll to position [366, 0]
